Goal: Check status: Check status

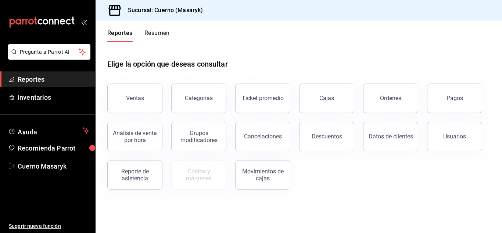
click at [447, 100] on div "Pagos" at bounding box center [454, 97] width 17 height 7
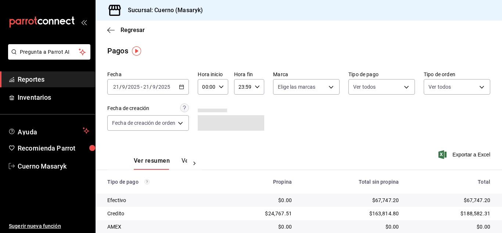
click at [182, 90] on div "[DATE] [DATE] - [DATE] [DATE]" at bounding box center [148, 86] width 82 height 15
click at [224, 87] on div "00:00 Hora inicio" at bounding box center [213, 86] width 30 height 15
click at [206, 105] on span "04" at bounding box center [206, 103] width 3 height 6
type input "04:00"
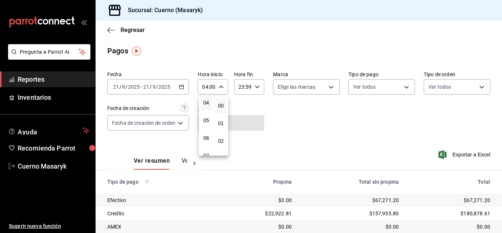
click at [334, 137] on div at bounding box center [251, 116] width 502 height 233
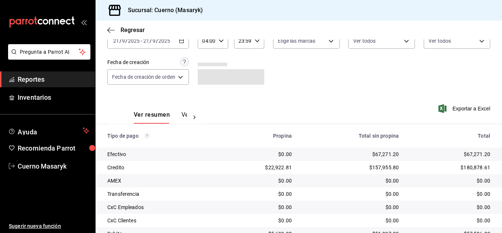
scroll to position [105, 0]
